Goal: Task Accomplishment & Management: Use online tool/utility

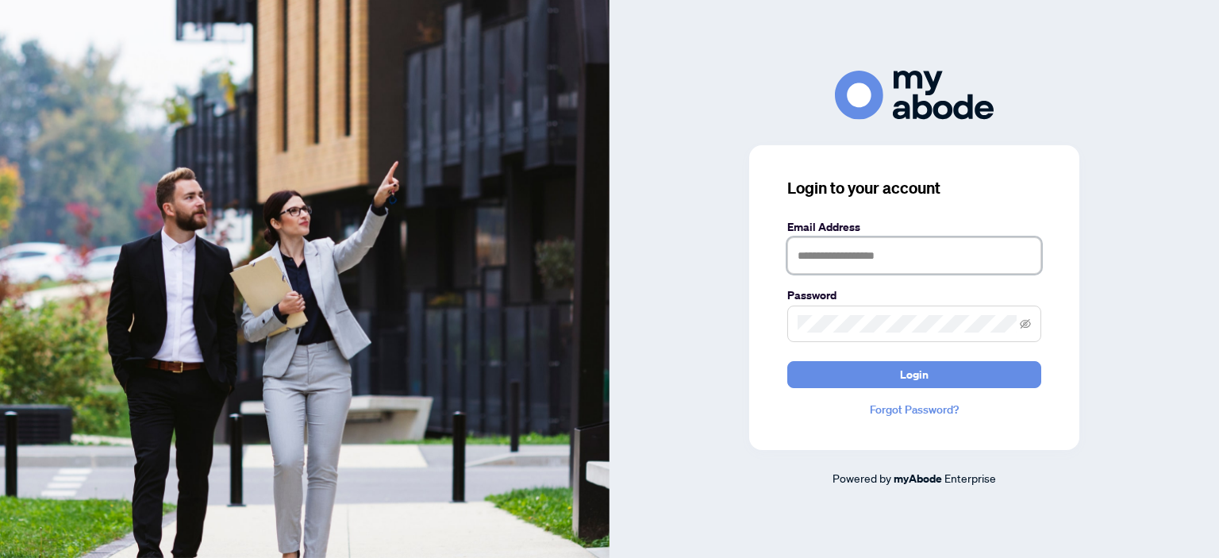
click at [936, 253] on input "text" at bounding box center [914, 255] width 254 height 37
type input "**********"
click at [851, 307] on span at bounding box center [914, 324] width 254 height 37
click at [787, 361] on button "Login" at bounding box center [914, 374] width 254 height 27
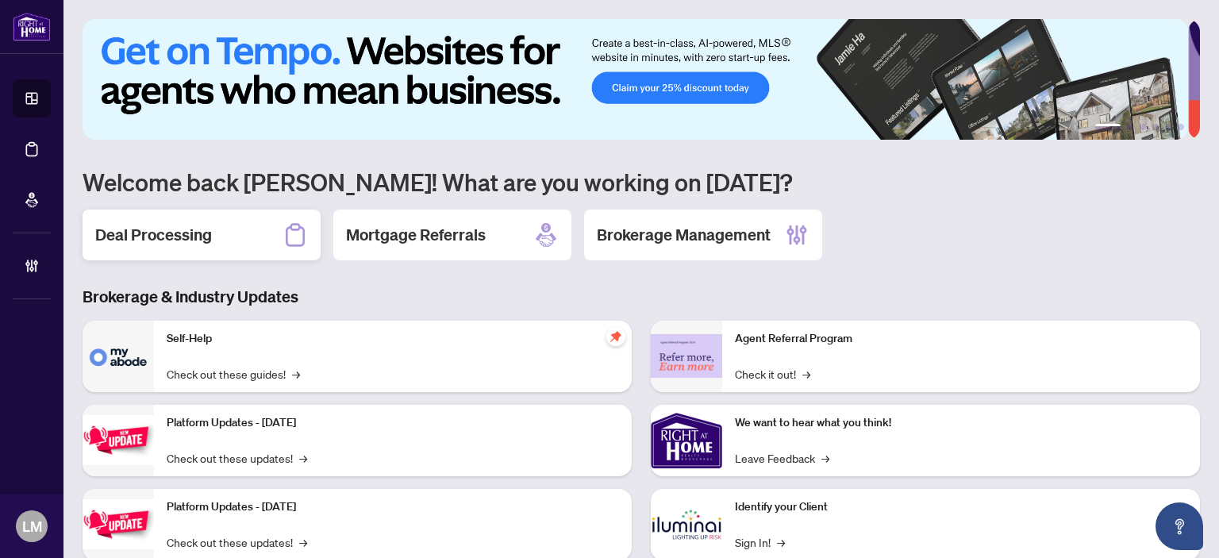
click at [162, 242] on h2 "Deal Processing" at bounding box center [153, 235] width 117 height 22
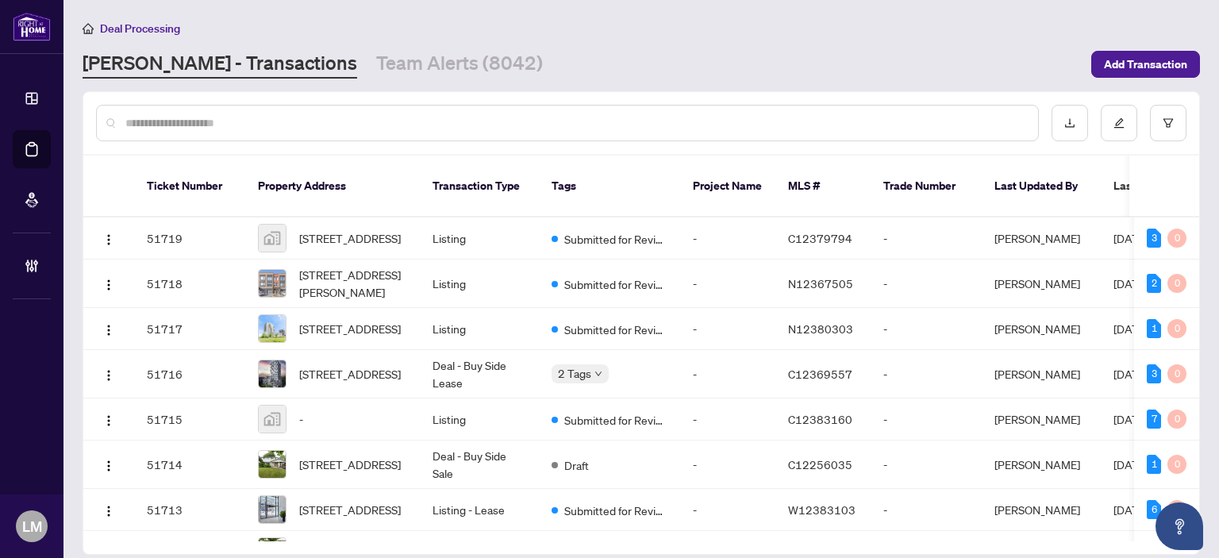
click at [378, 122] on input "text" at bounding box center [575, 122] width 900 height 17
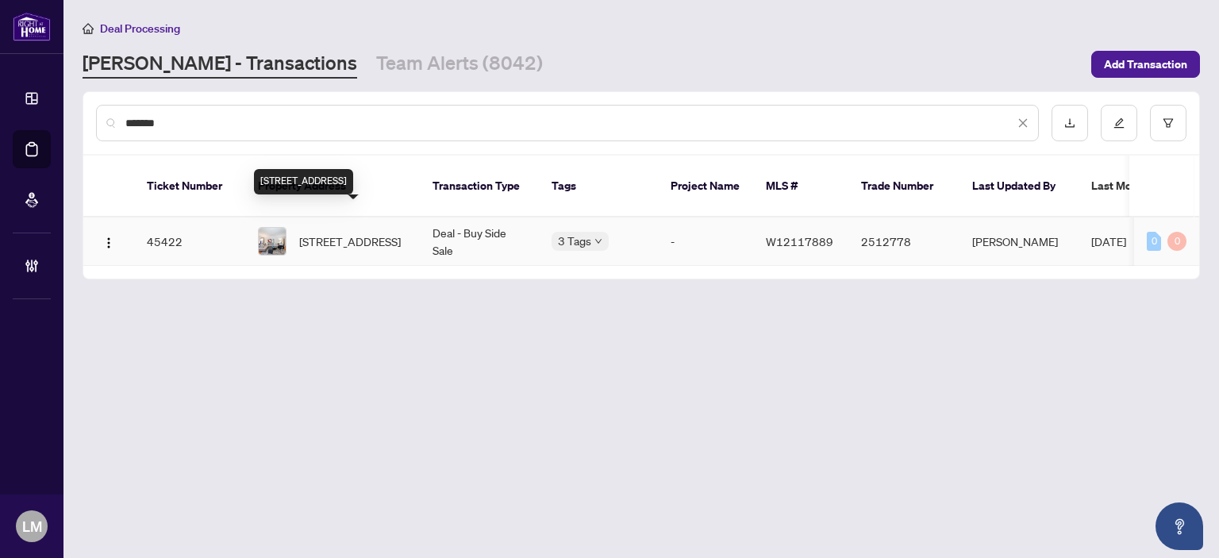
type input "*******"
click at [365, 233] on span "508-627 The West Mall, Toronto, Ontario M9C 4X5, Canada" at bounding box center [350, 241] width 102 height 17
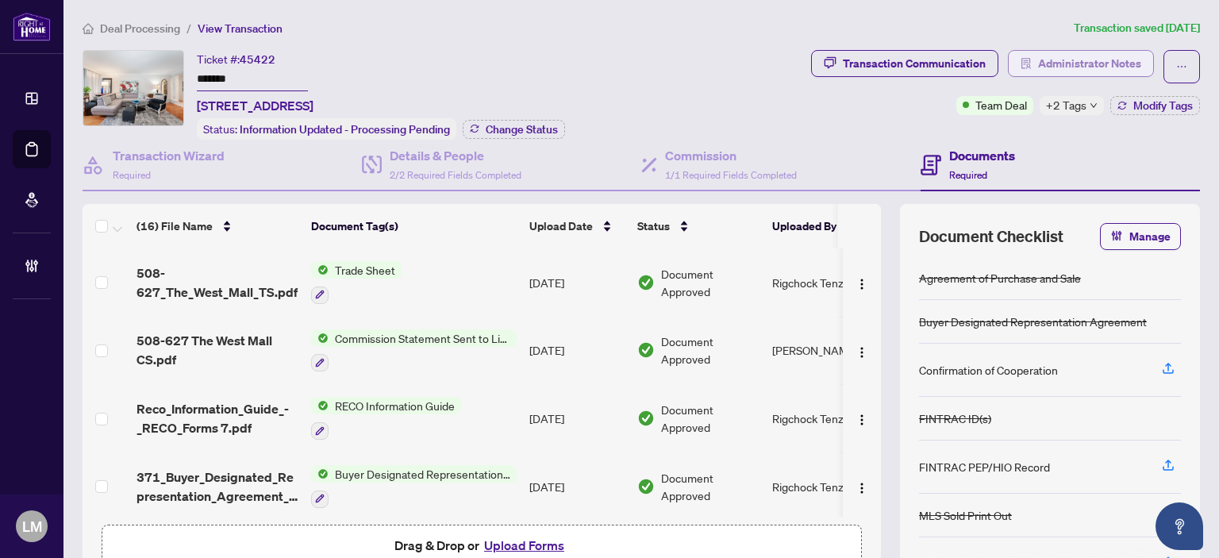
click at [1038, 52] on span "Administrator Notes" at bounding box center [1089, 63] width 103 height 25
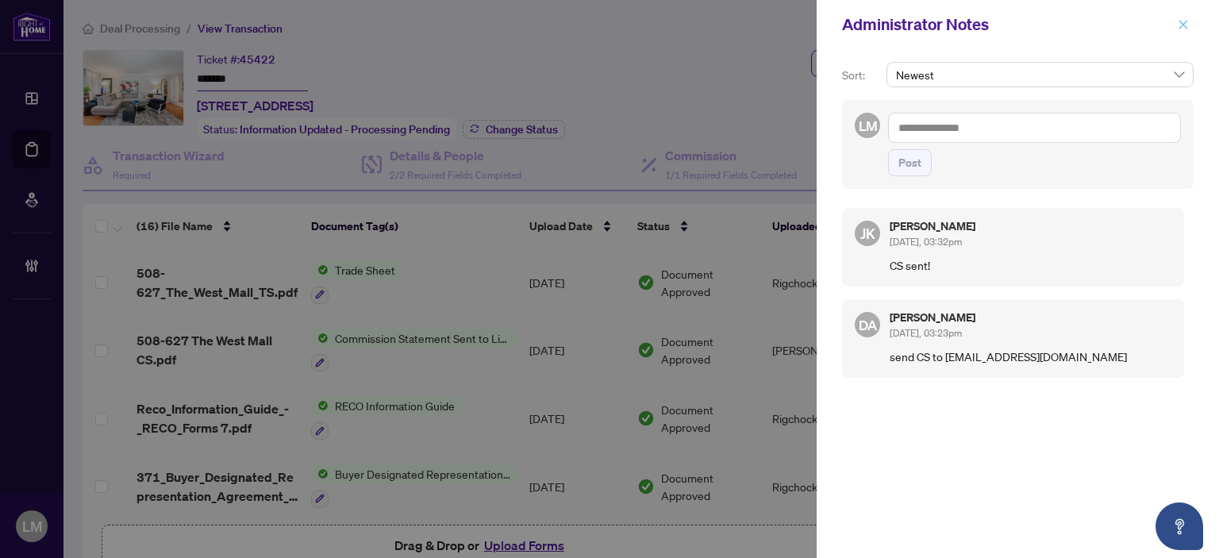
click at [1183, 27] on icon "close" at bounding box center [1183, 24] width 11 height 11
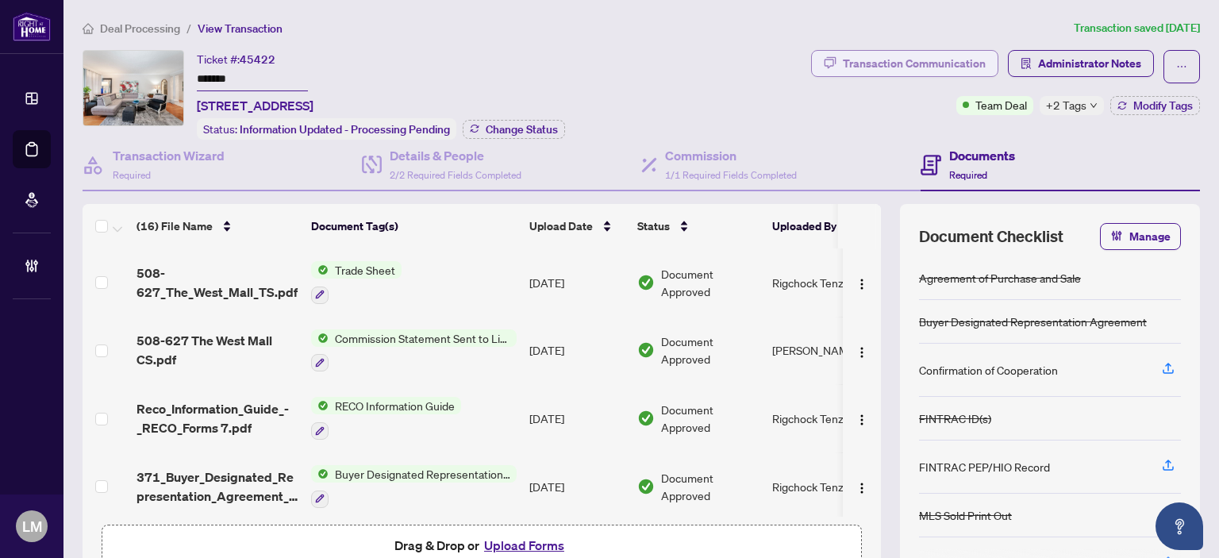
click at [909, 56] on div "Transaction Communication" at bounding box center [914, 63] width 143 height 25
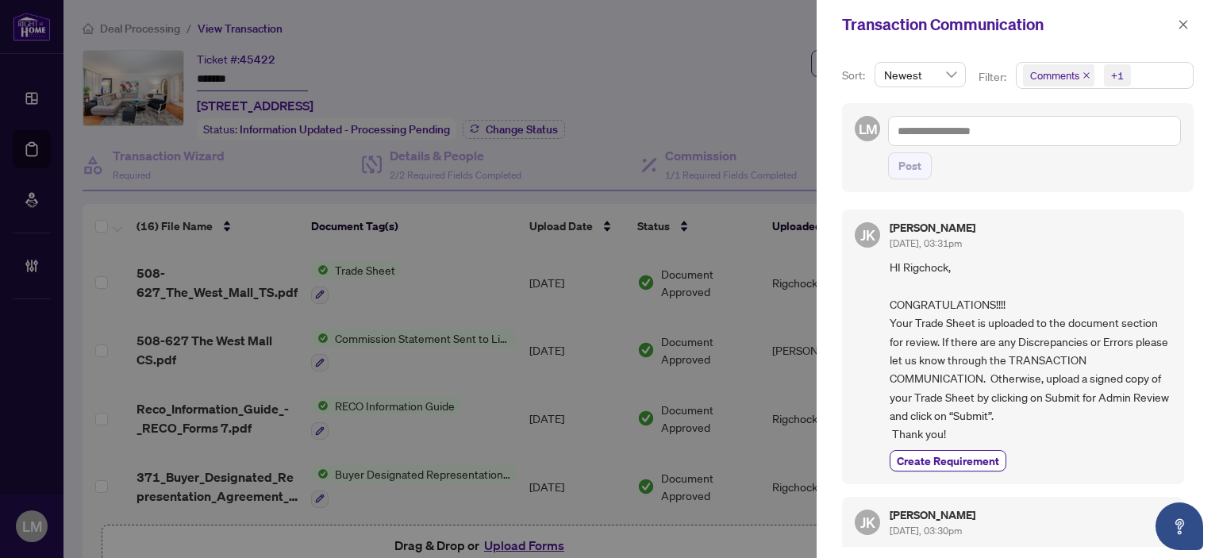
click at [644, 47] on div at bounding box center [609, 279] width 1219 height 558
click at [1179, 25] on icon "close" at bounding box center [1183, 24] width 11 height 11
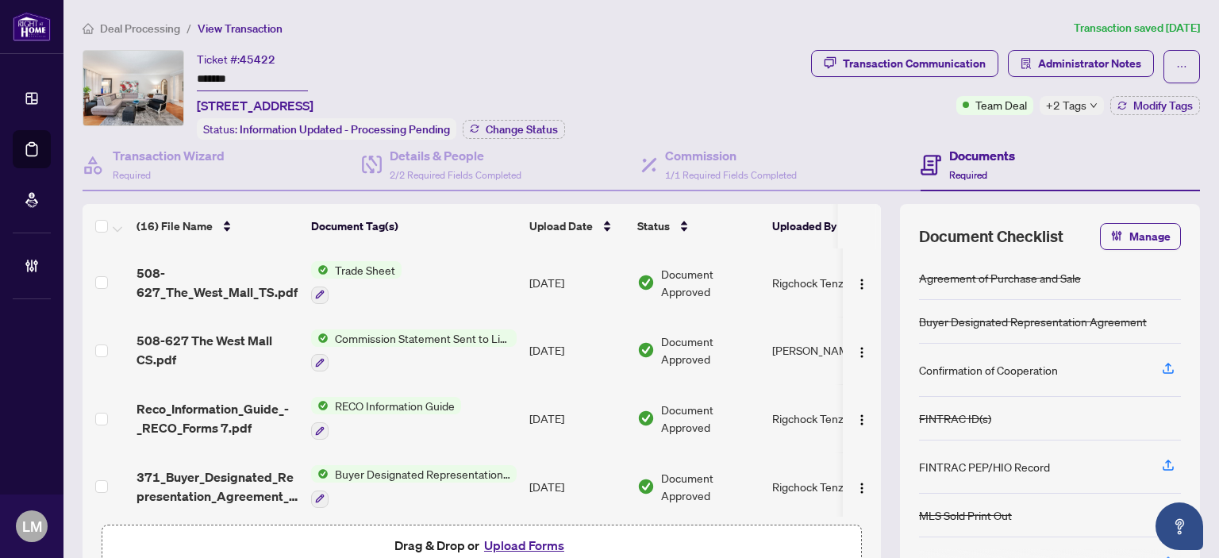
click at [1074, 106] on div "+2 Tags" at bounding box center [1072, 105] width 64 height 19
click at [773, 107] on div "Ticket #: 45422 ******* 508-627 The West Mall, Toronto, Ontario M9C 4X5, Canada…" at bounding box center [444, 95] width 722 height 90
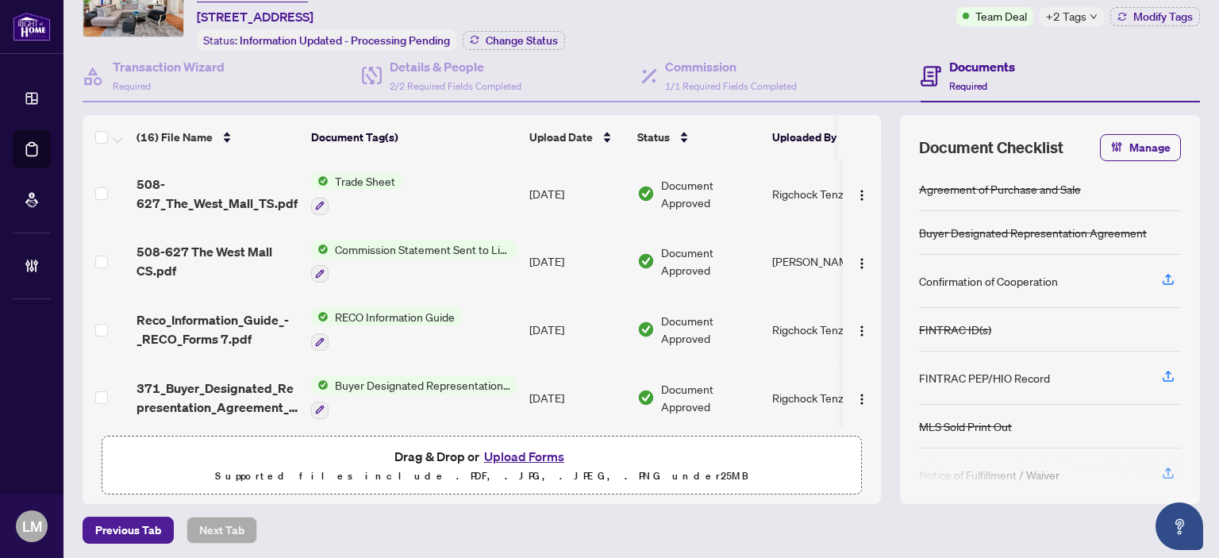
click at [1048, 10] on span "+2 Tags" at bounding box center [1066, 16] width 40 height 18
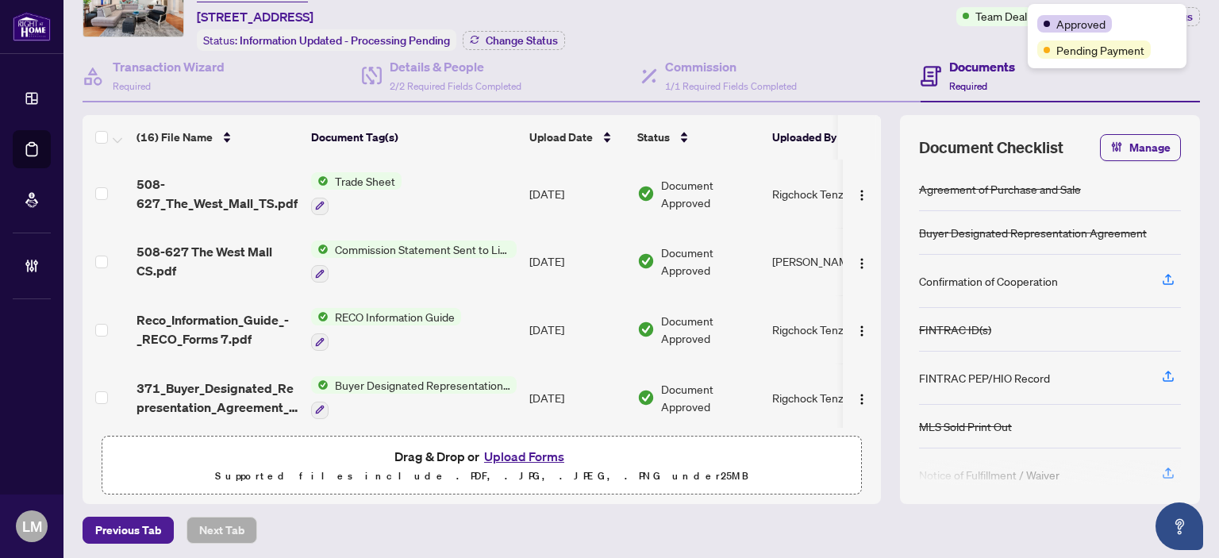
click at [822, 28] on div "Transaction Communication Administrator Notes Team Deal +2 Tags Modify Tags" at bounding box center [1005, 6] width 395 height 90
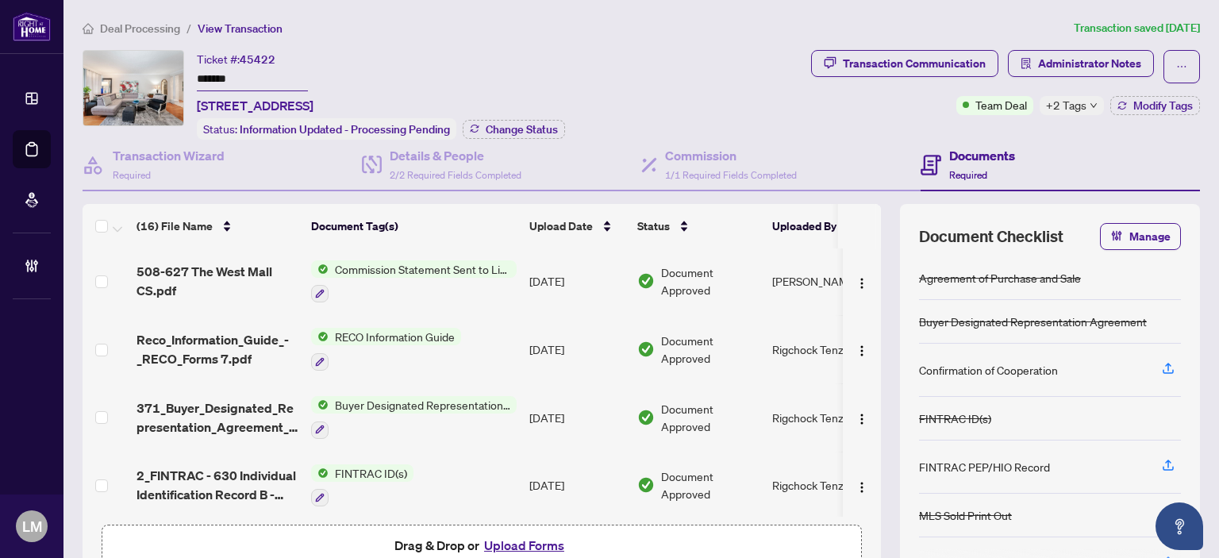
scroll to position [24, 0]
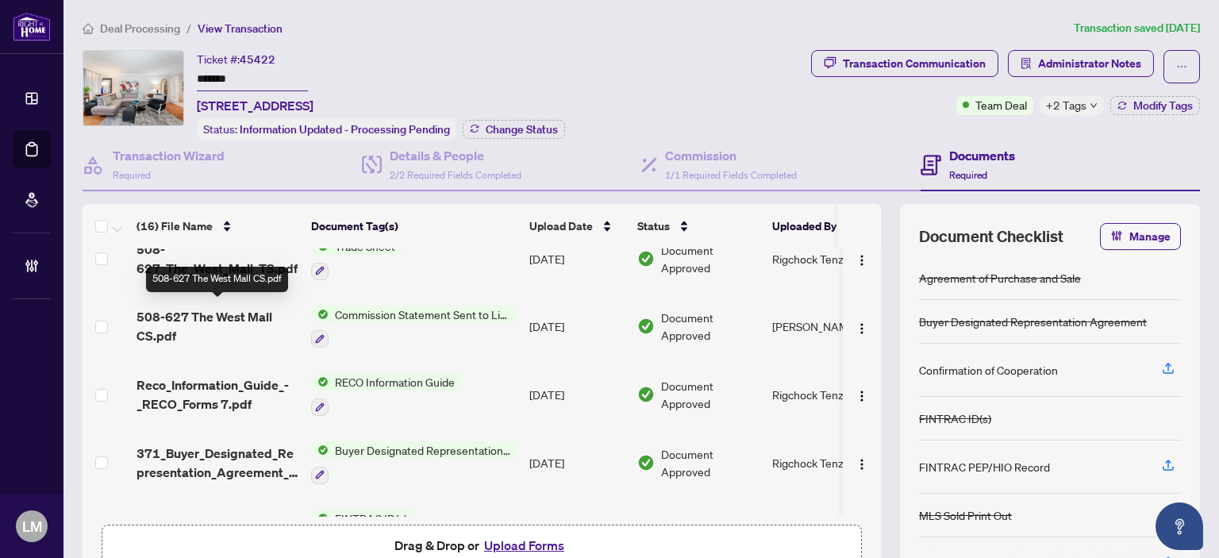
click at [221, 312] on span "508-627 The West Mall CS.pdf" at bounding box center [218, 326] width 162 height 38
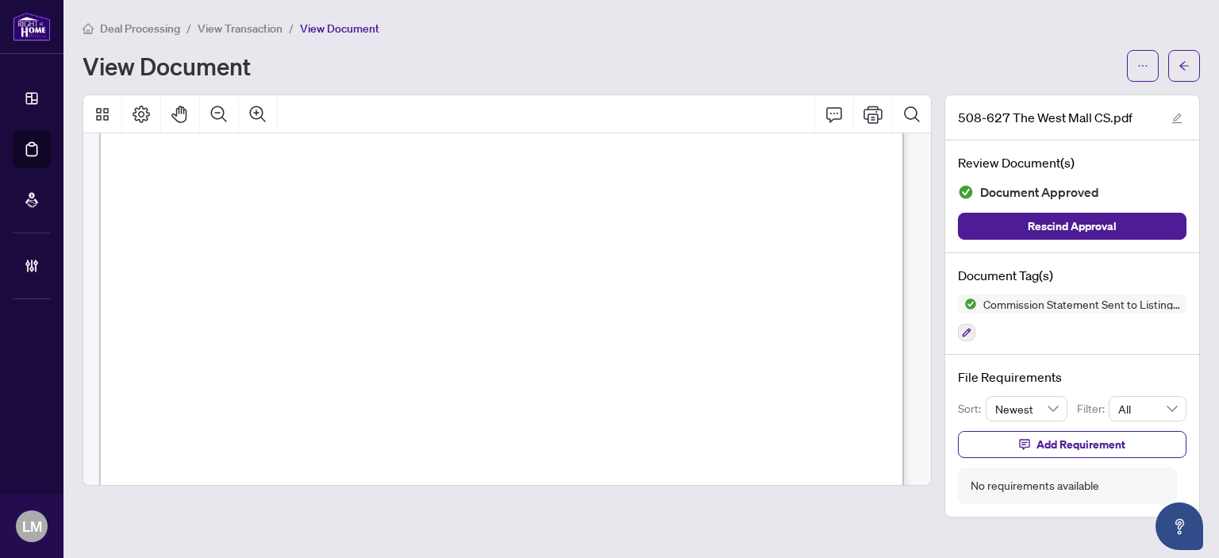
scroll to position [83, 0]
drag, startPoint x: 583, startPoint y: 249, endPoint x: 395, endPoint y: 221, distance: 189.4
